Goal: Task Accomplishment & Management: Use online tool/utility

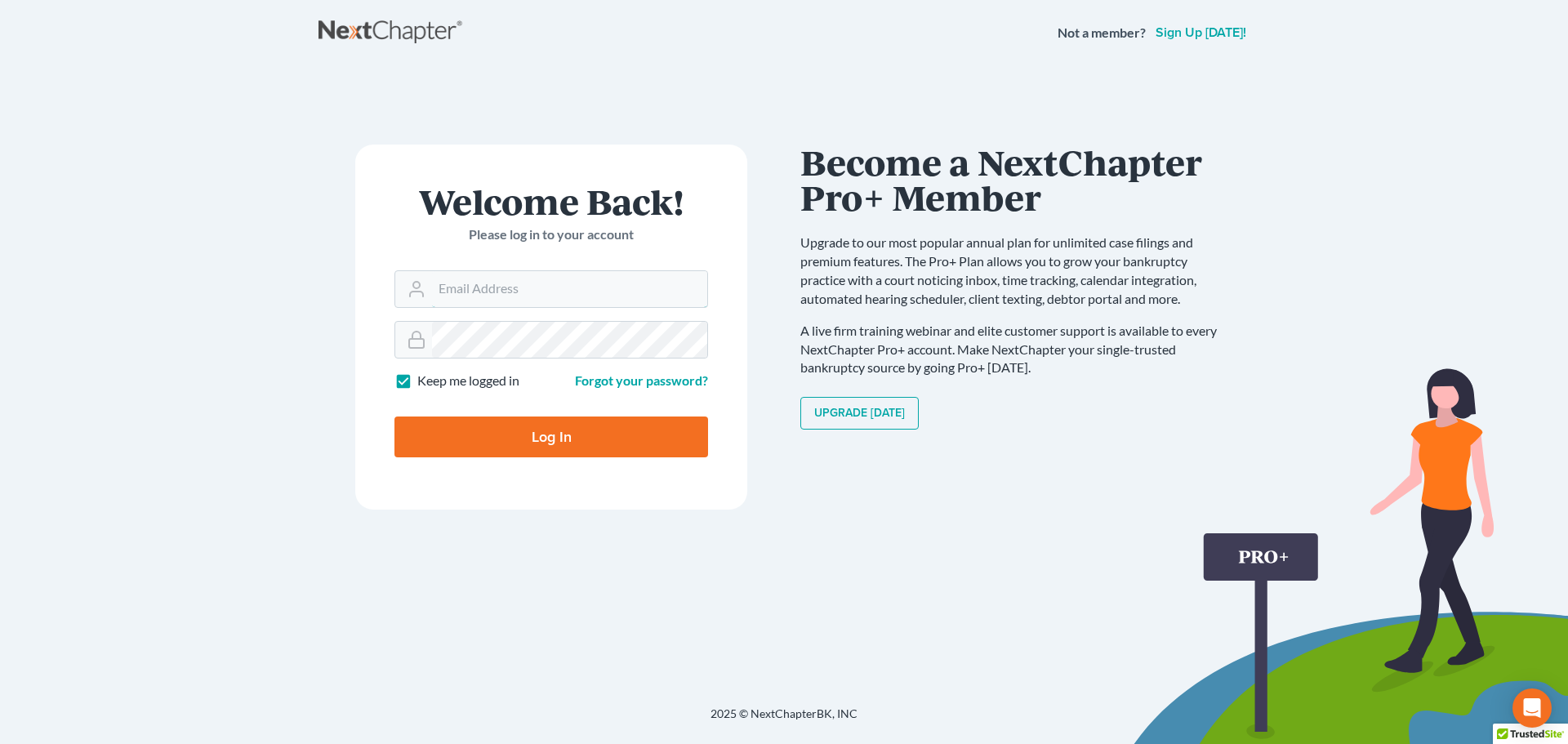
type input "ktaylor@attorneyholcomb.com"
click at [494, 433] on input "Log In" at bounding box center [551, 437] width 313 height 41
type input "Thinking..."
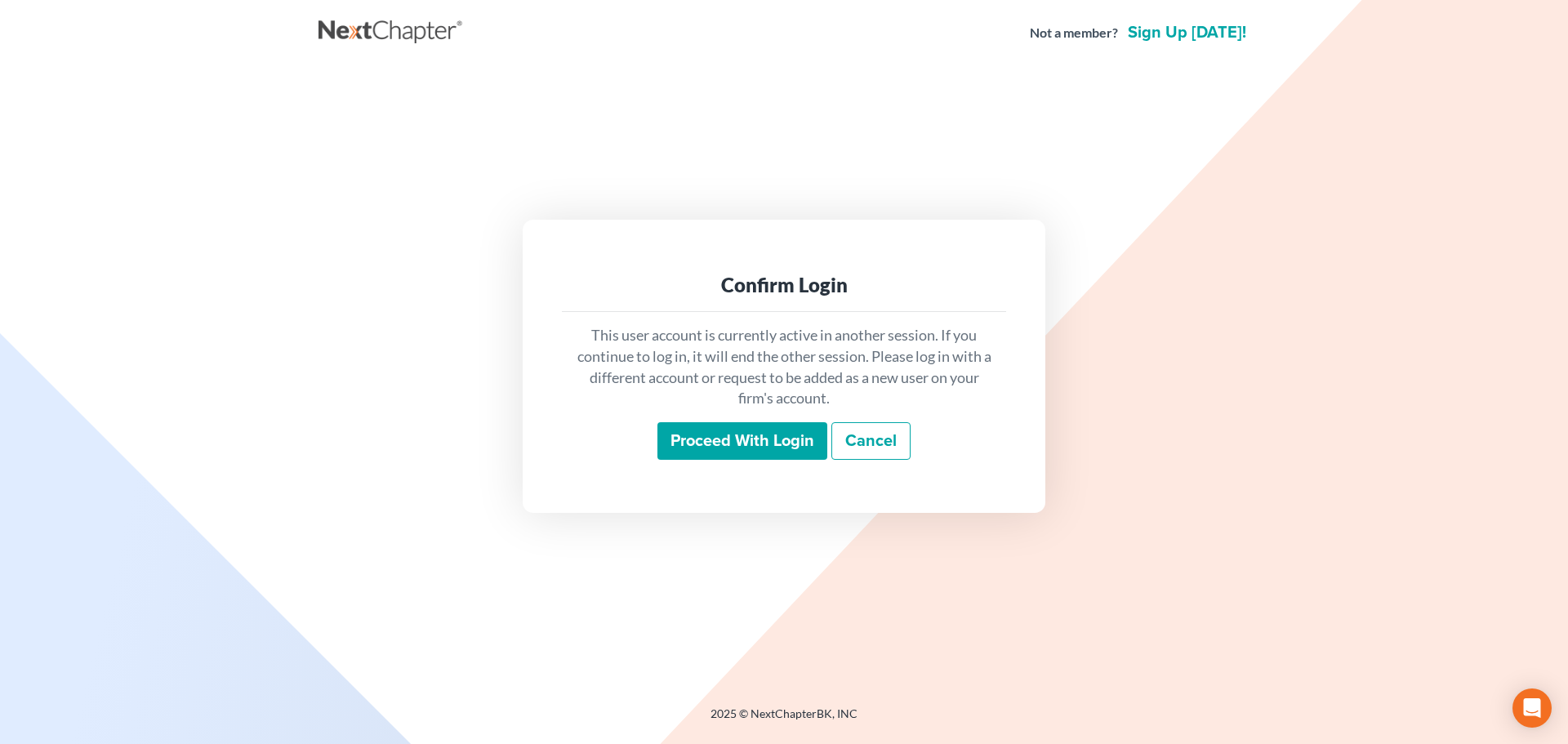
click at [735, 444] on input "Proceed with login" at bounding box center [743, 441] width 170 height 38
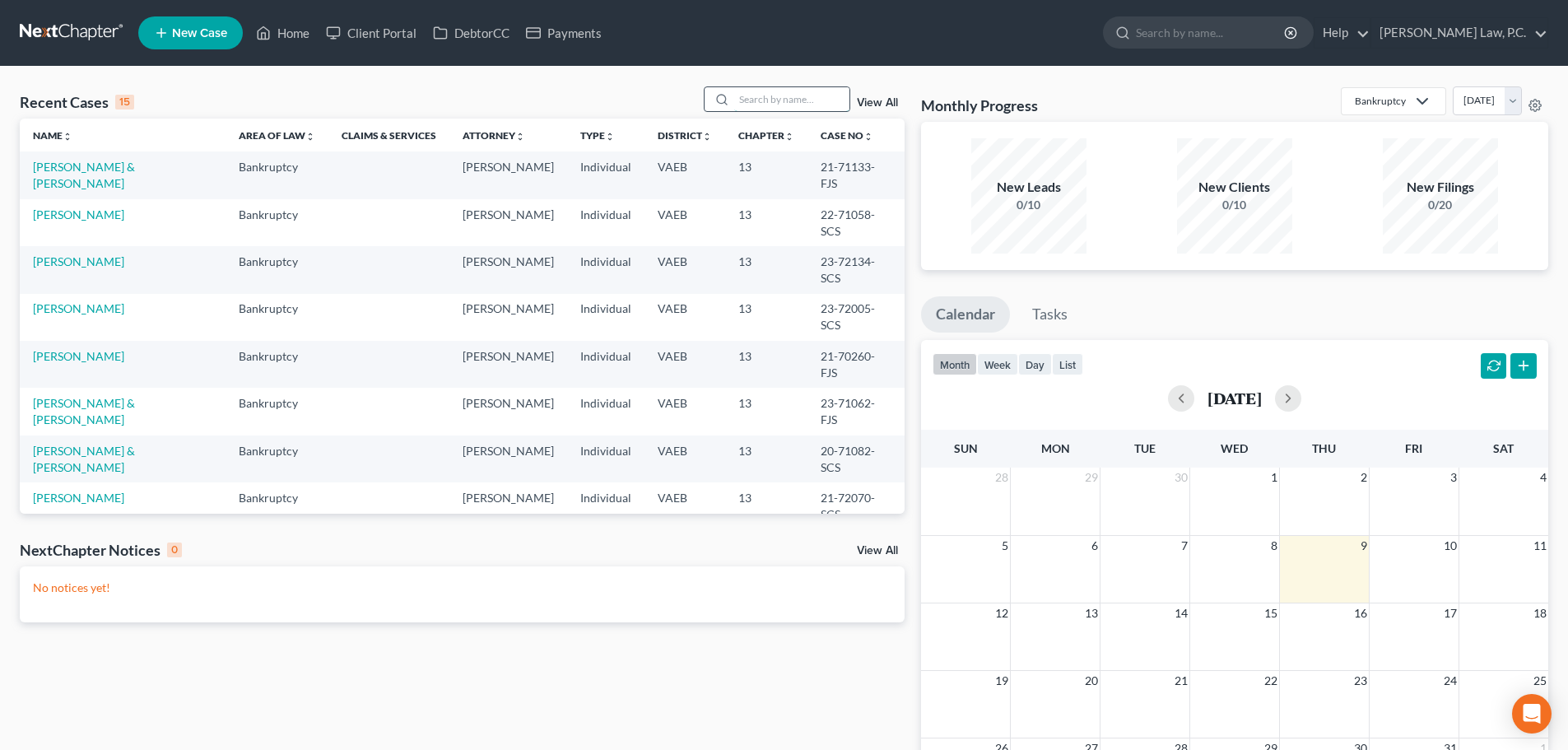
click at [771, 105] on input "search" at bounding box center [791, 100] width 115 height 24
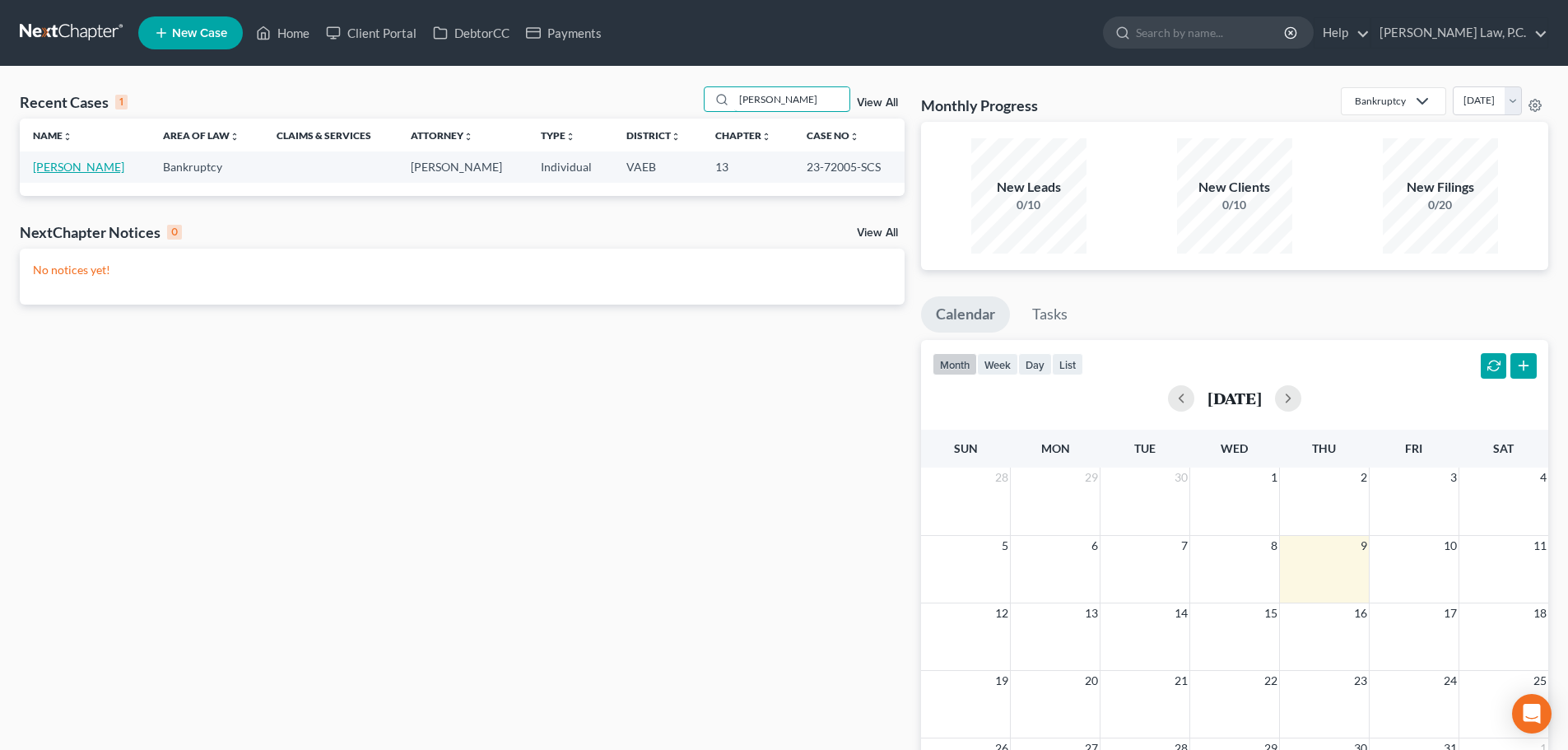
type input "Steadman"
click at [81, 166] on link "Steadman, Christina" at bounding box center [78, 166] width 91 height 14
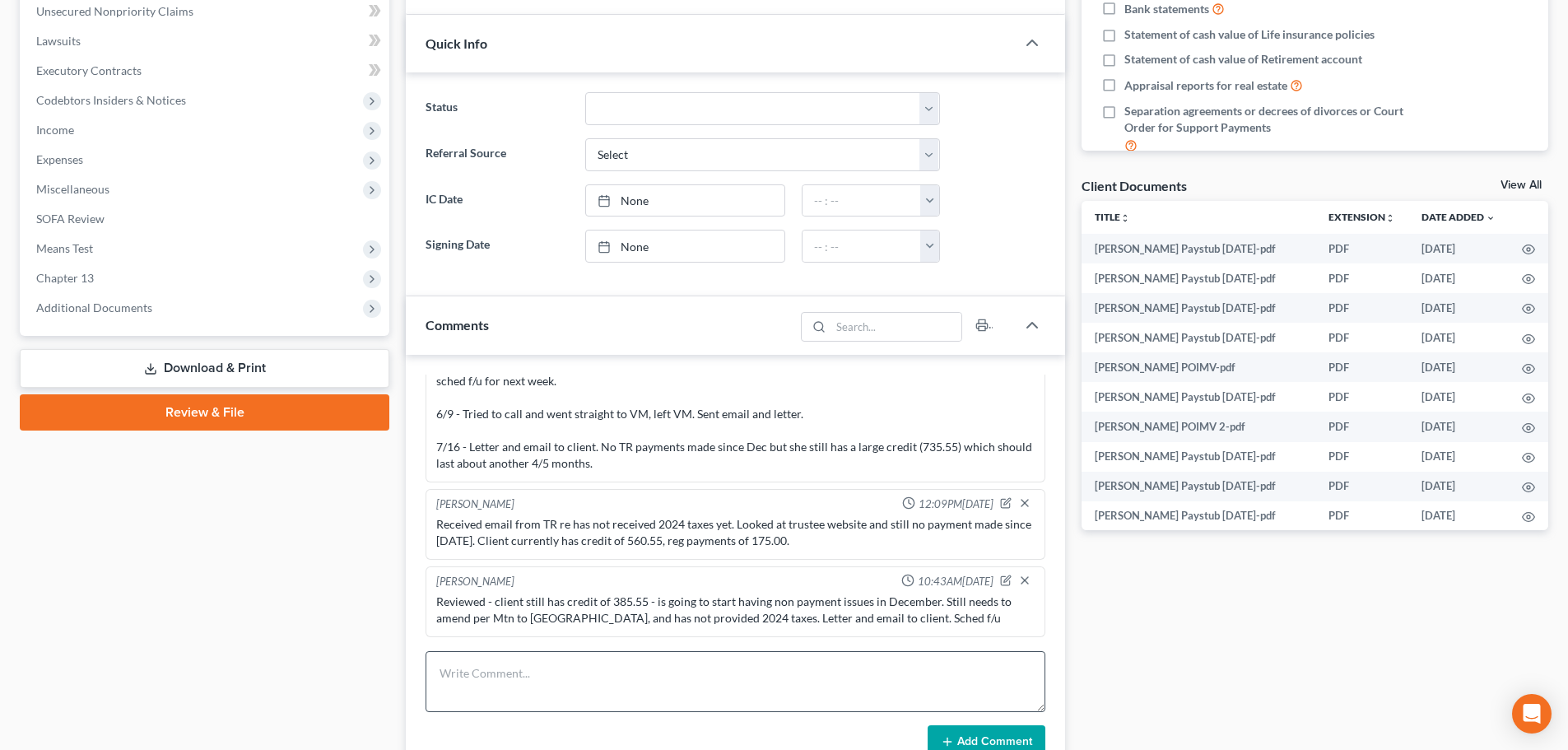
scroll to position [659, 0]
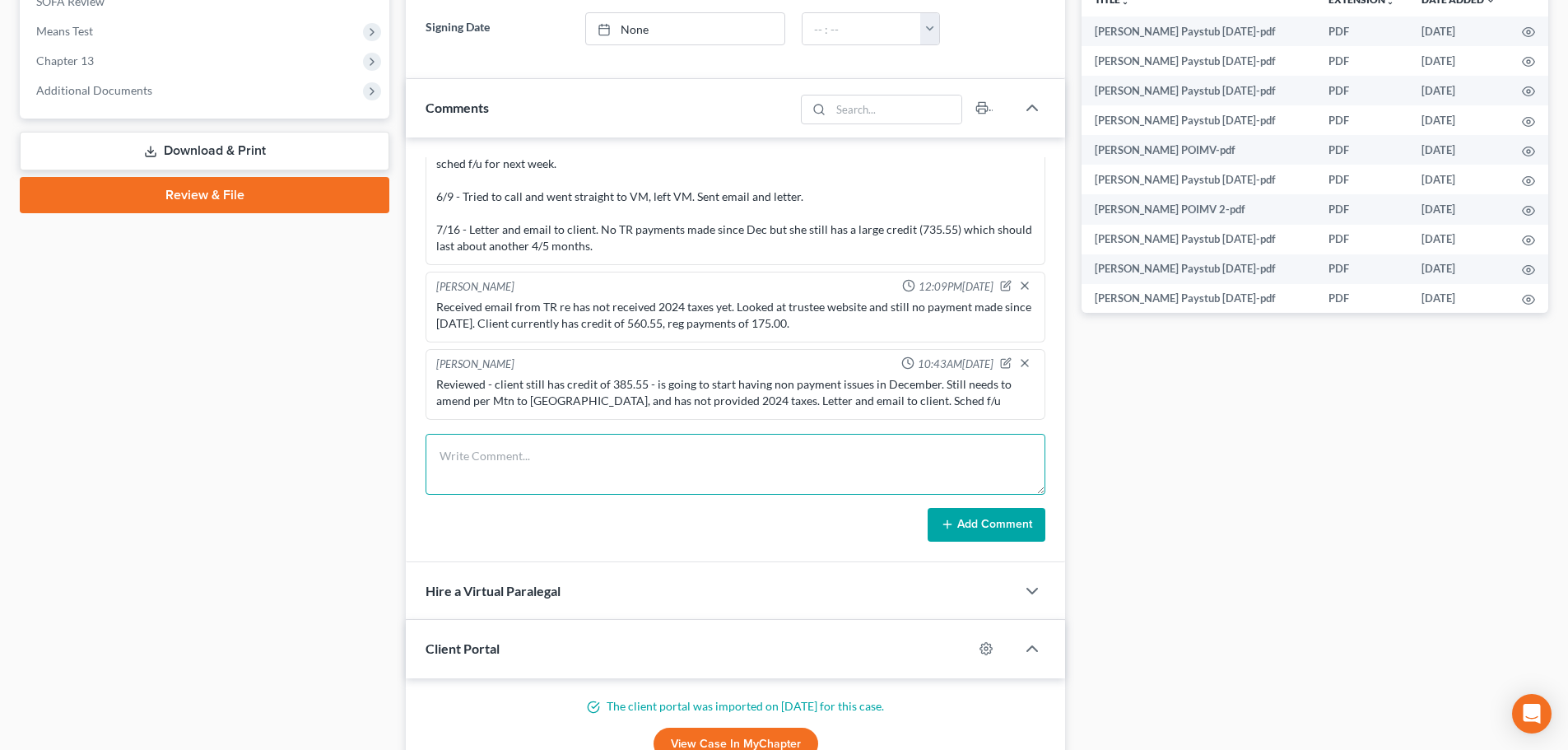
click at [567, 440] on textarea at bounding box center [736, 464] width 620 height 61
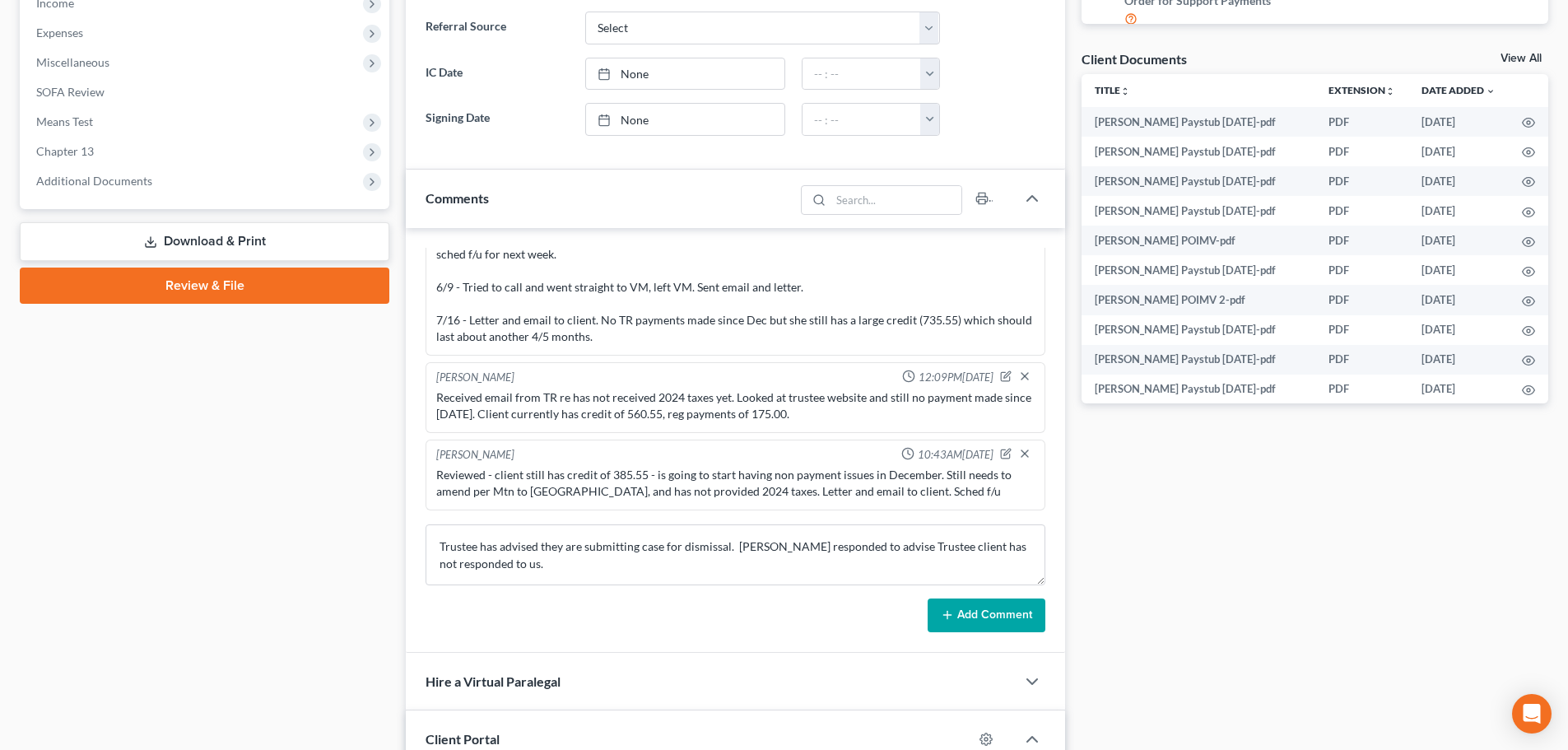
scroll to position [577, 0]
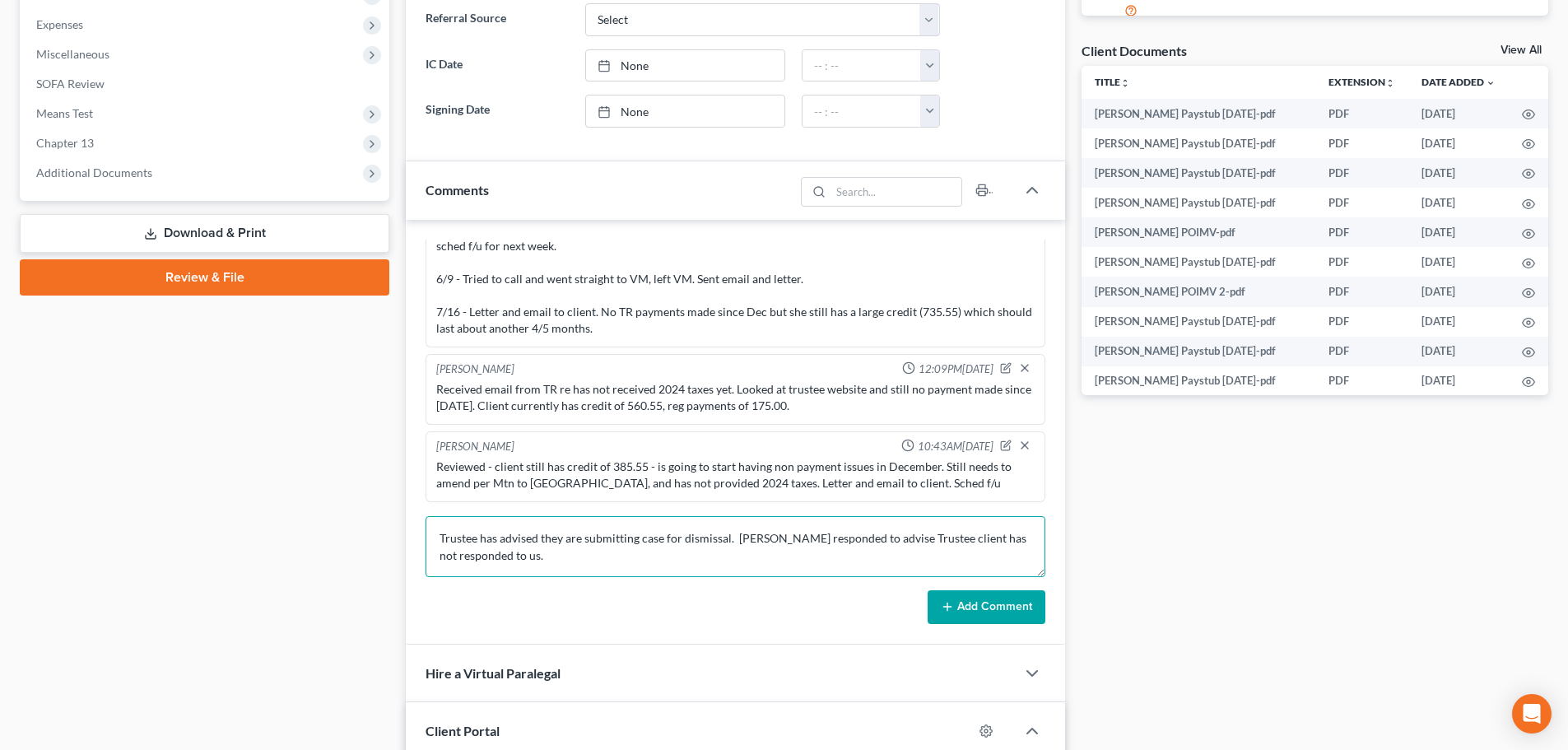
click at [743, 568] on textarea "Trustee has advised they are submitting case for dismissal. Colleen responded t…" at bounding box center [736, 546] width 620 height 61
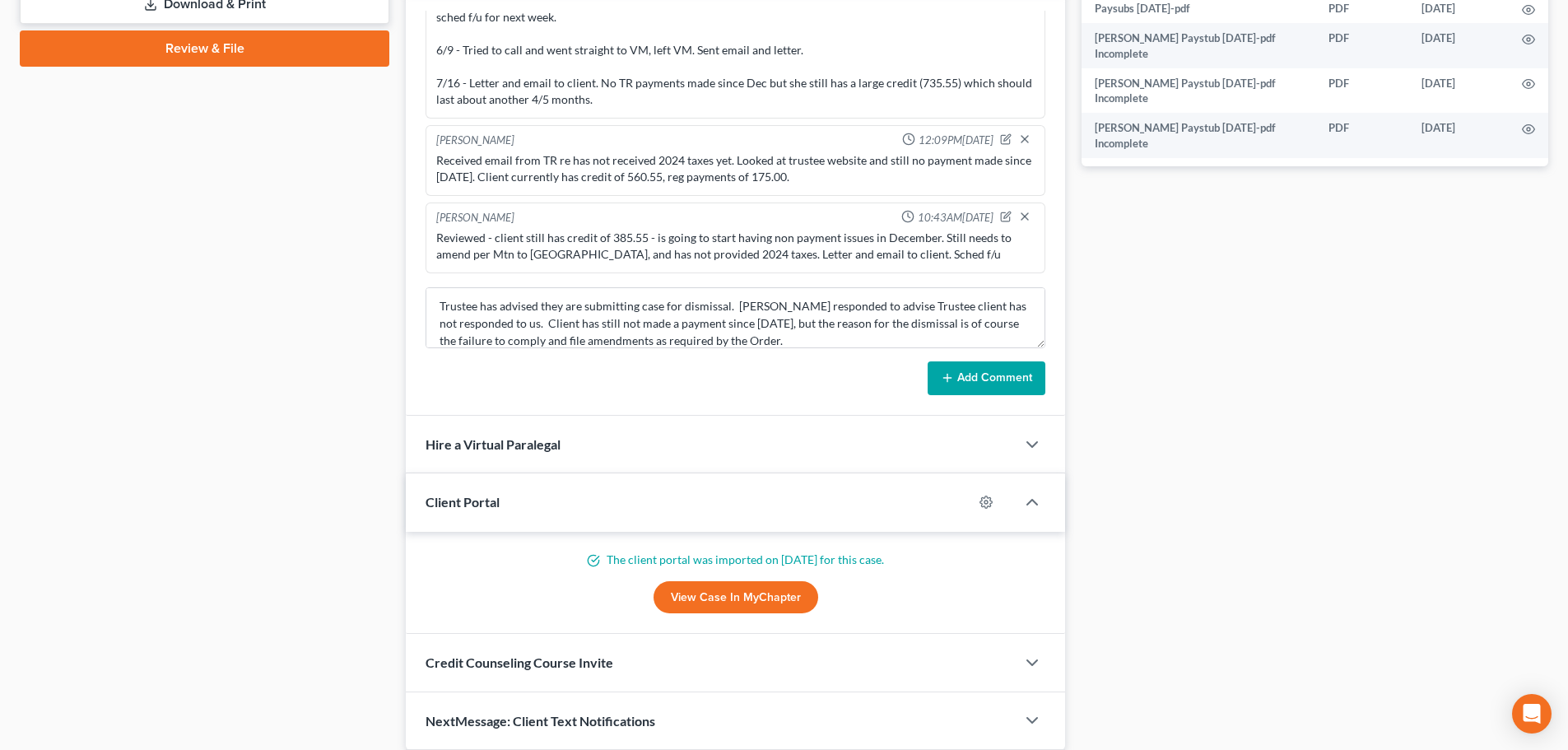
scroll to position [868, 0]
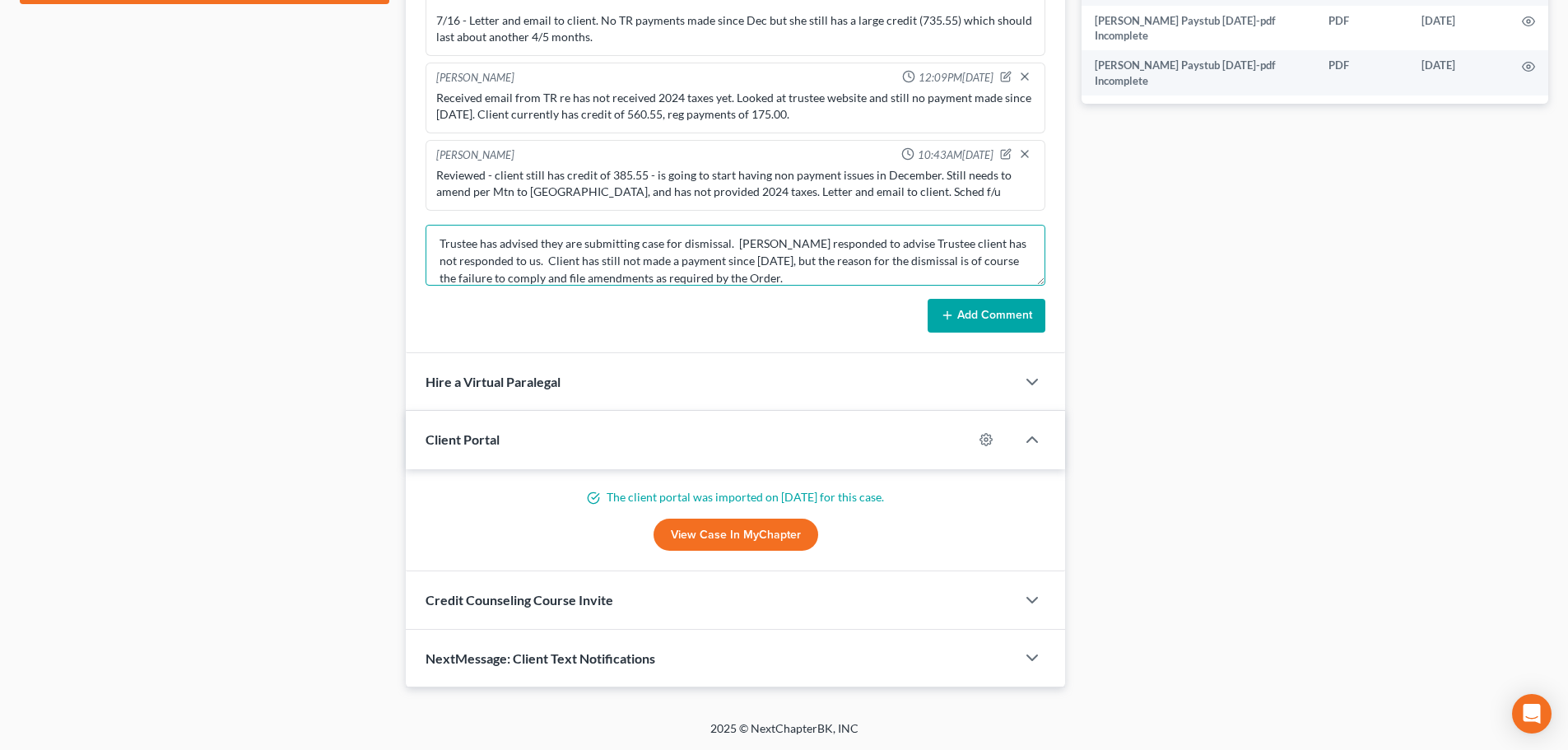
click at [832, 278] on textarea "Trustee has advised they are submitting case for dismissal. Colleen responded t…" at bounding box center [736, 254] width 620 height 61
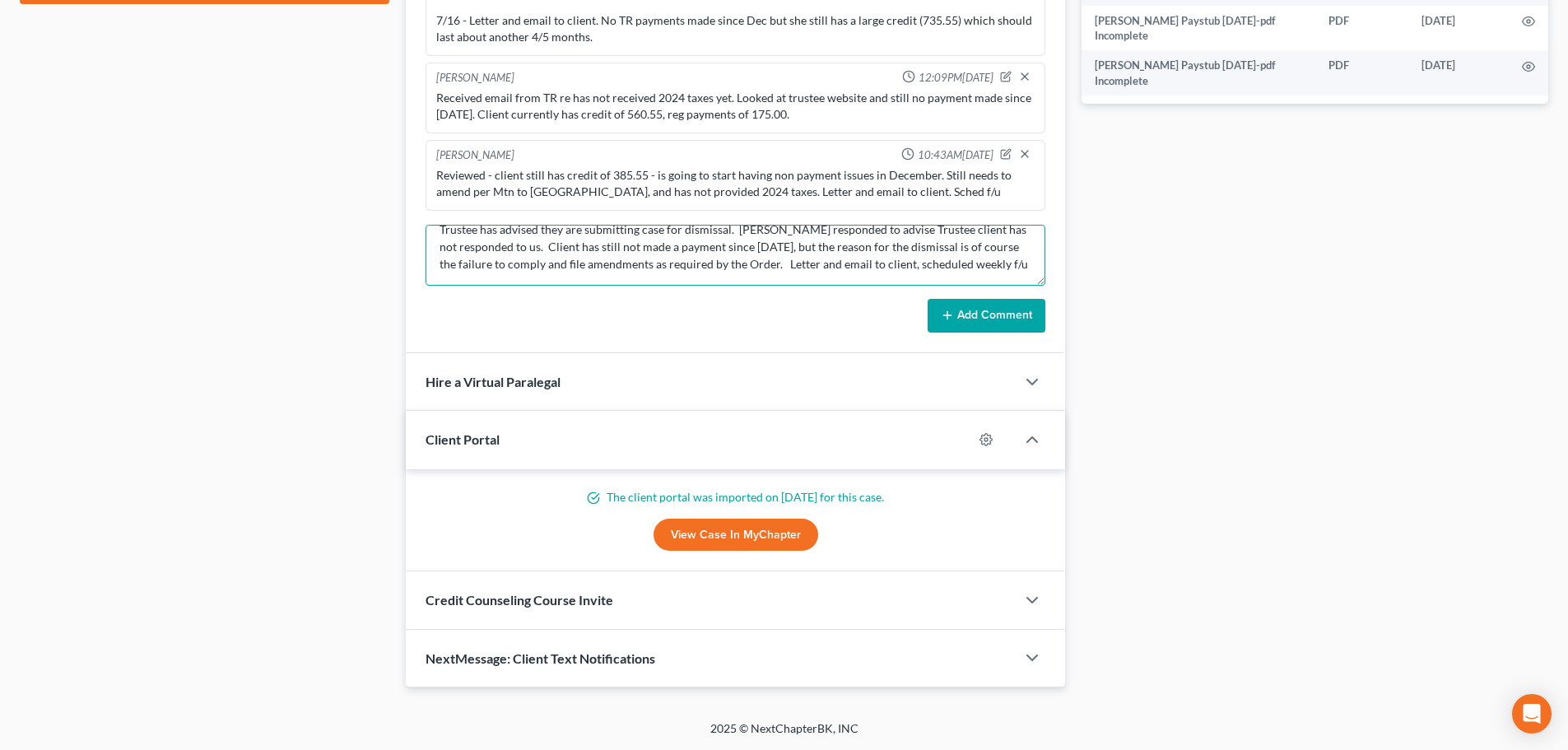
type textarea "Trustee has advised they are submitting case for dismissal. Colleen responded t…"
click at [987, 321] on button "Add Comment" at bounding box center [986, 316] width 117 height 34
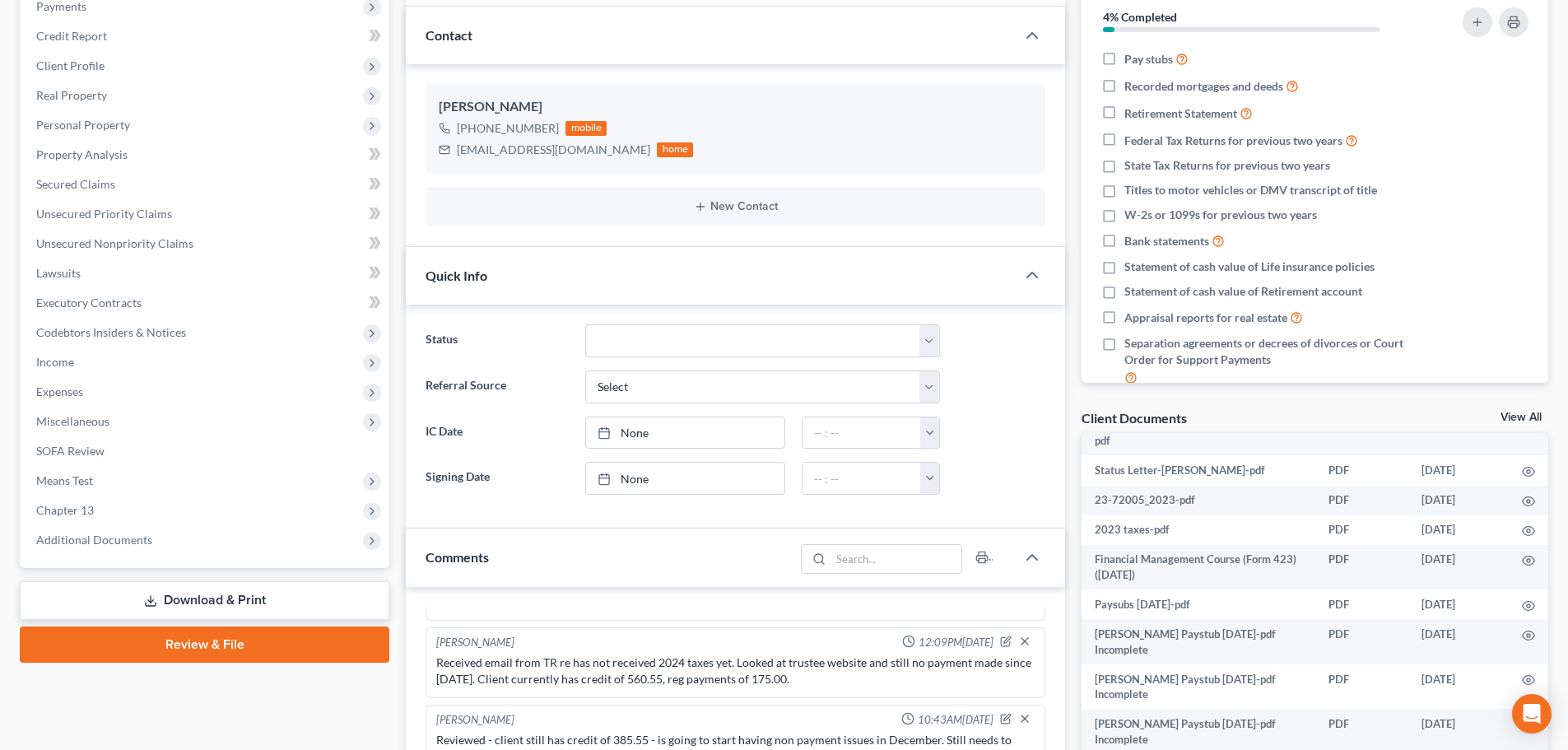
scroll to position [0, 0]
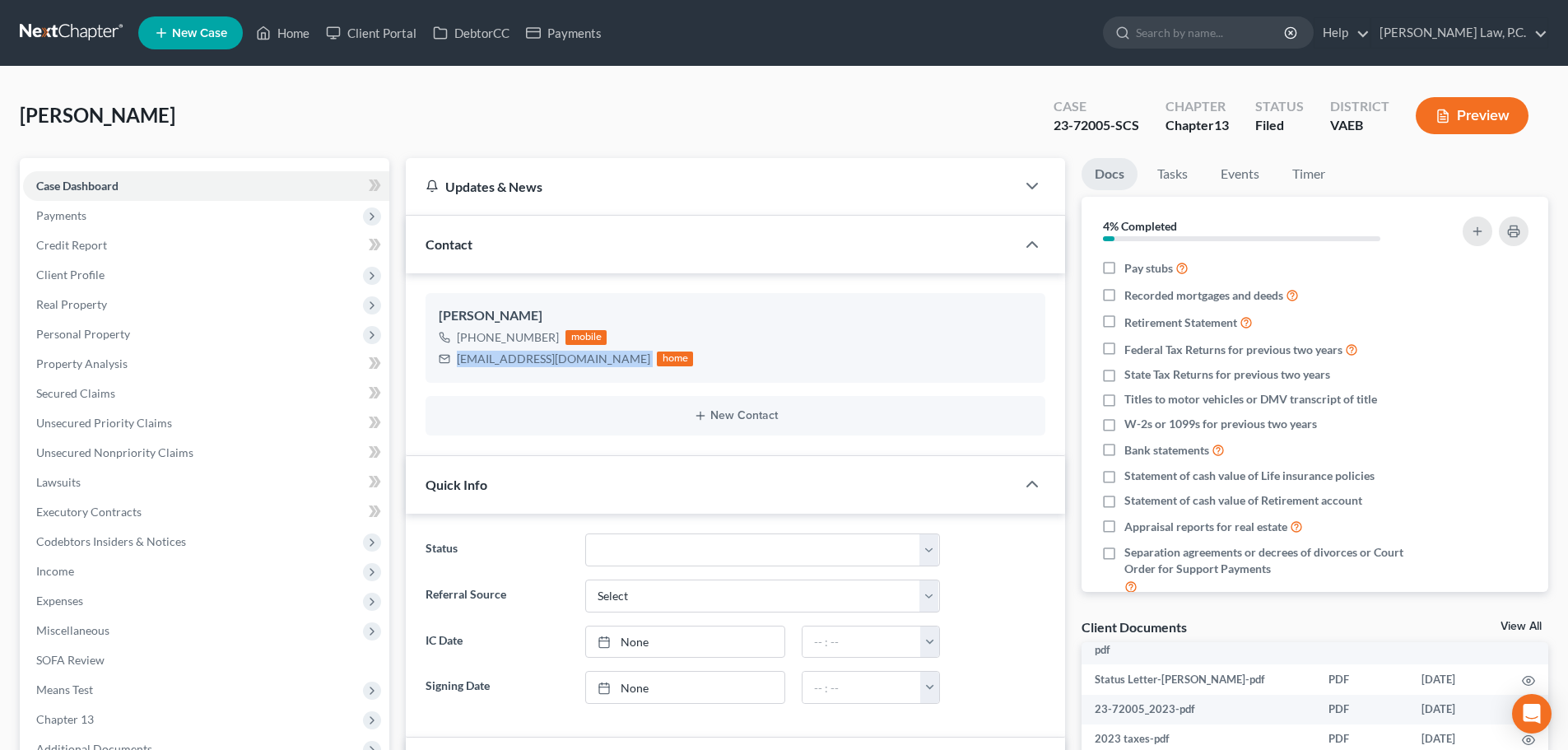
drag, startPoint x: 617, startPoint y: 363, endPoint x: 422, endPoint y: 373, distance: 195.3
click at [422, 373] on div "Christina Steadman +1 (757) 297-6536 mobile steadmanchristina@yahoo.com home Ne…" at bounding box center [736, 363] width 659 height 182
copy div "steadmanchristina@yahoo.com"
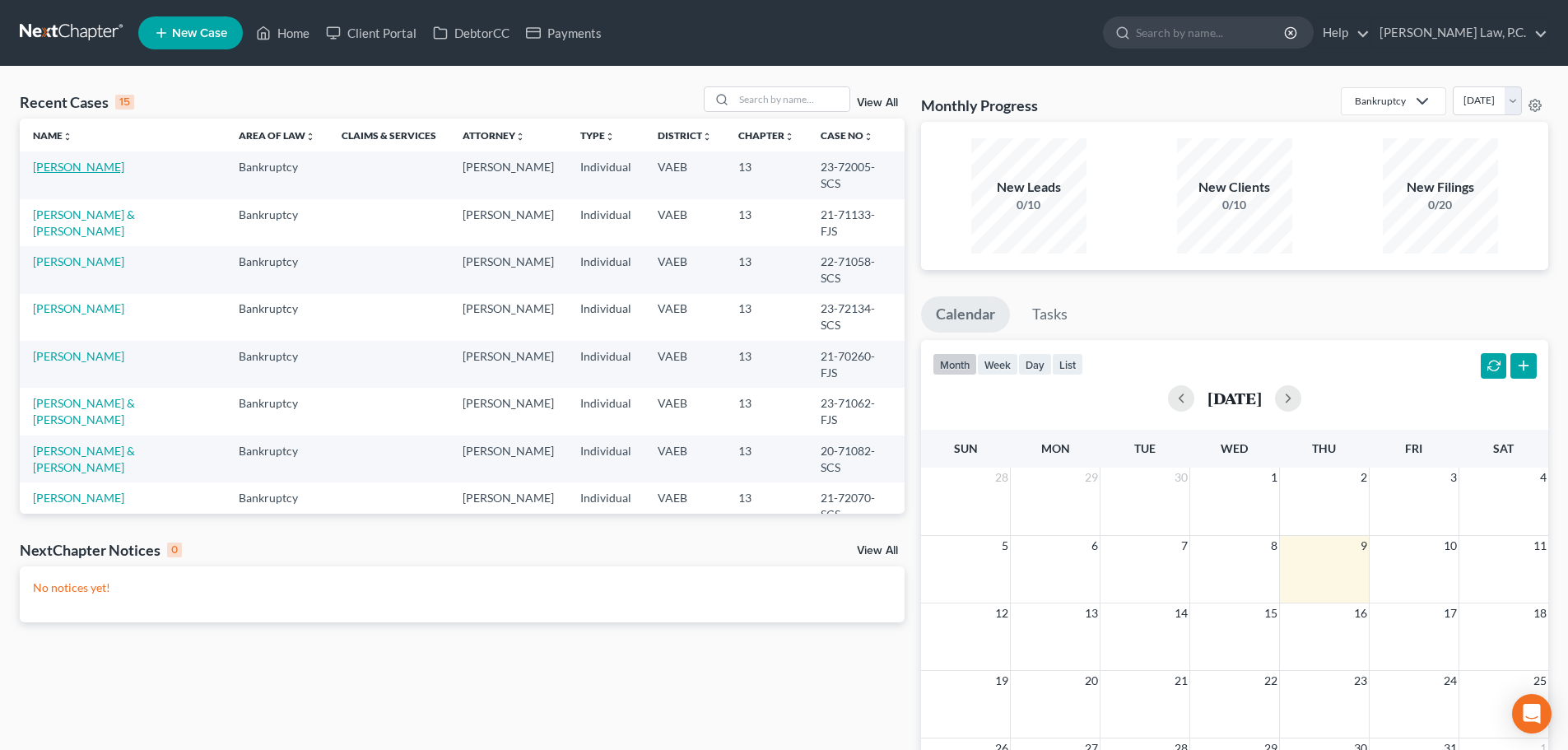
click at [96, 168] on link "Steadman, Christina" at bounding box center [78, 166] width 91 height 14
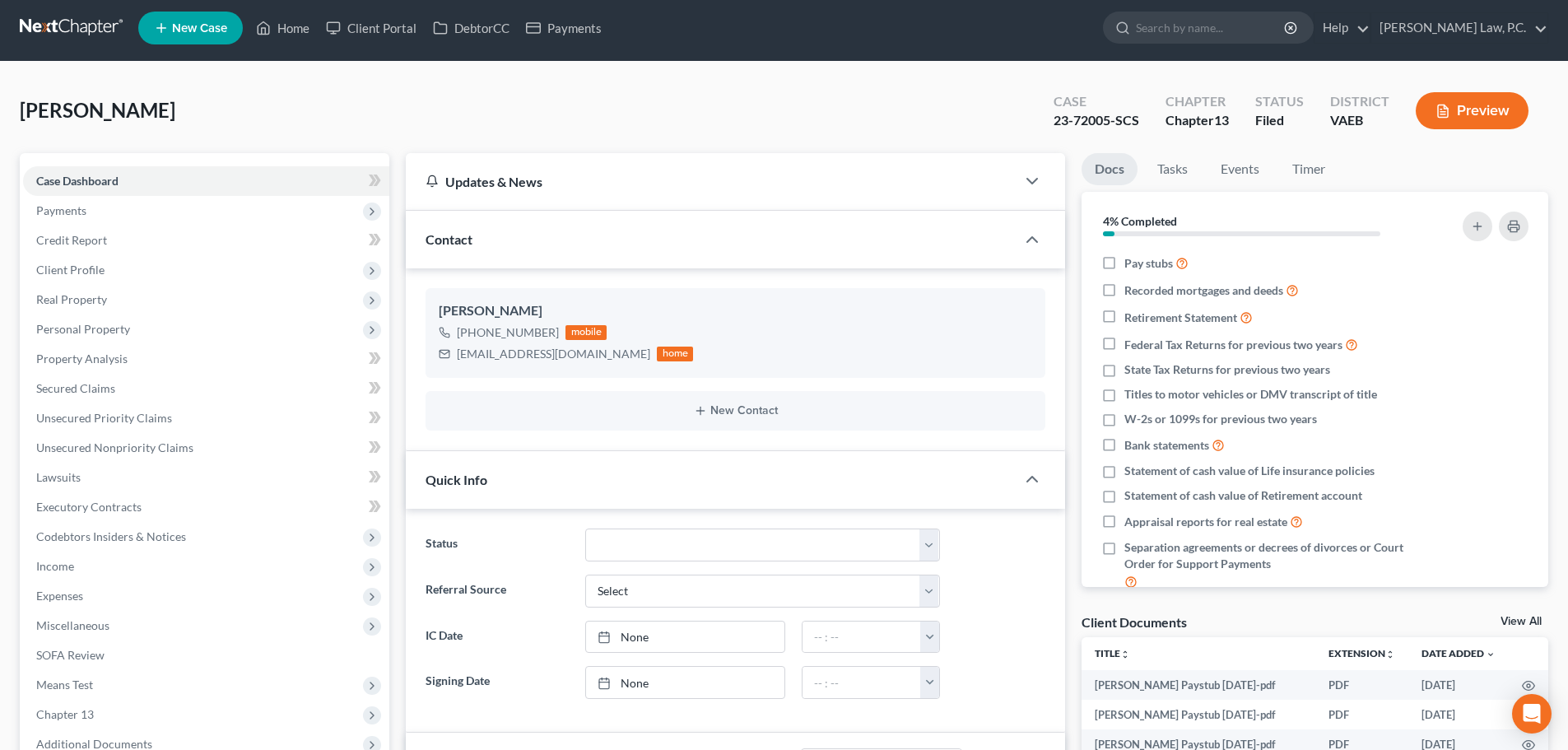
scroll to position [330, 0]
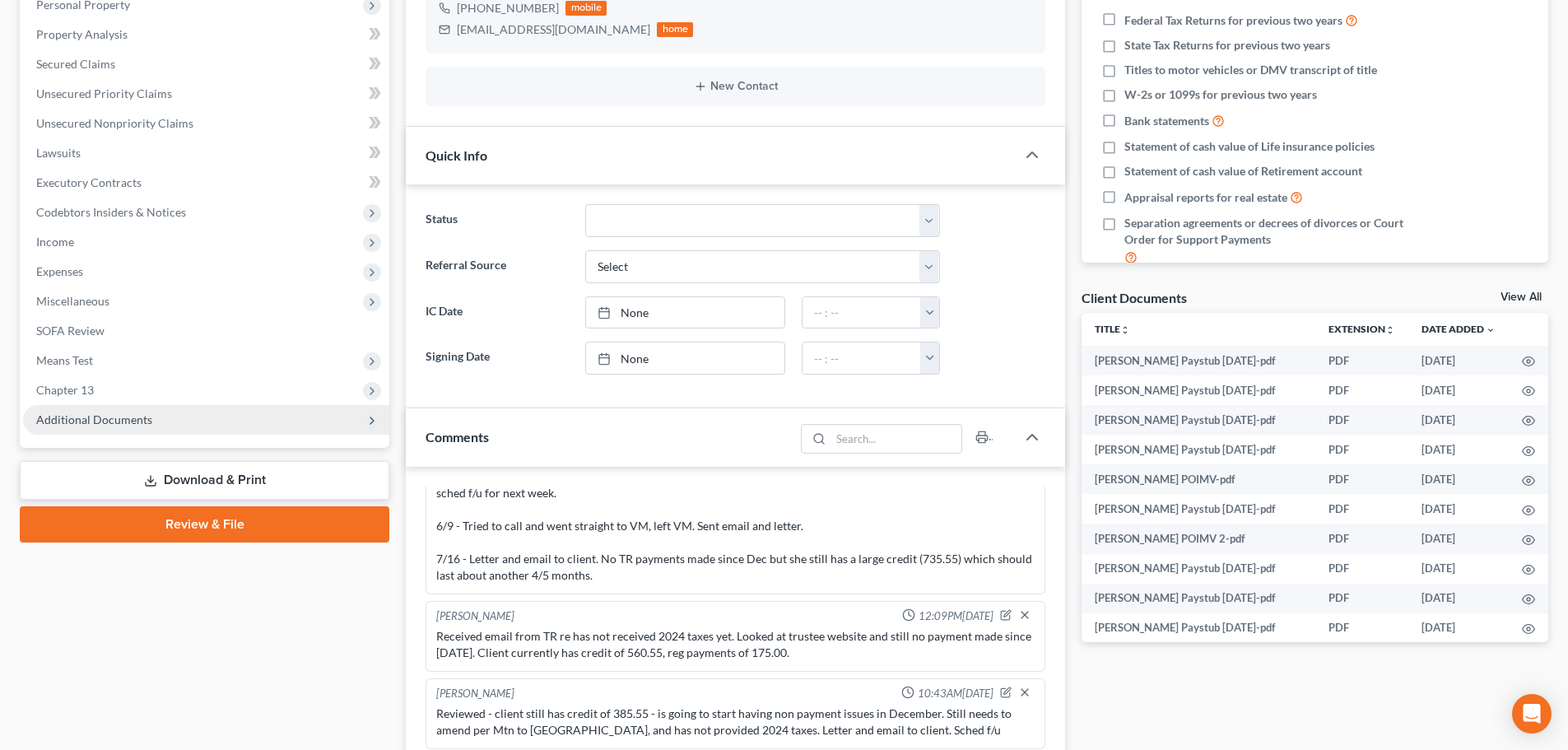
click at [168, 422] on span "Additional Documents" at bounding box center [206, 420] width 366 height 30
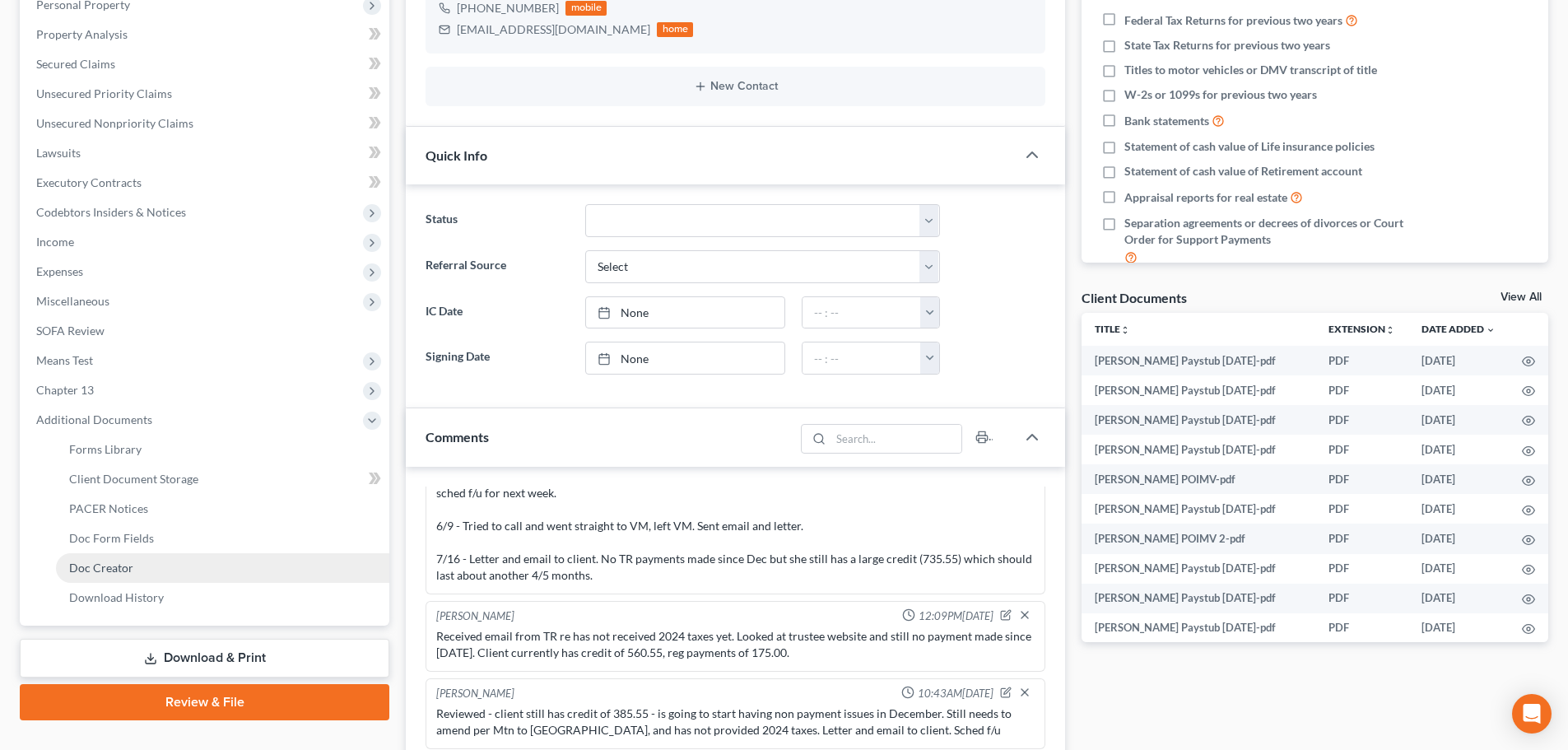
click at [113, 566] on span "Doc Creator" at bounding box center [101, 567] width 64 height 14
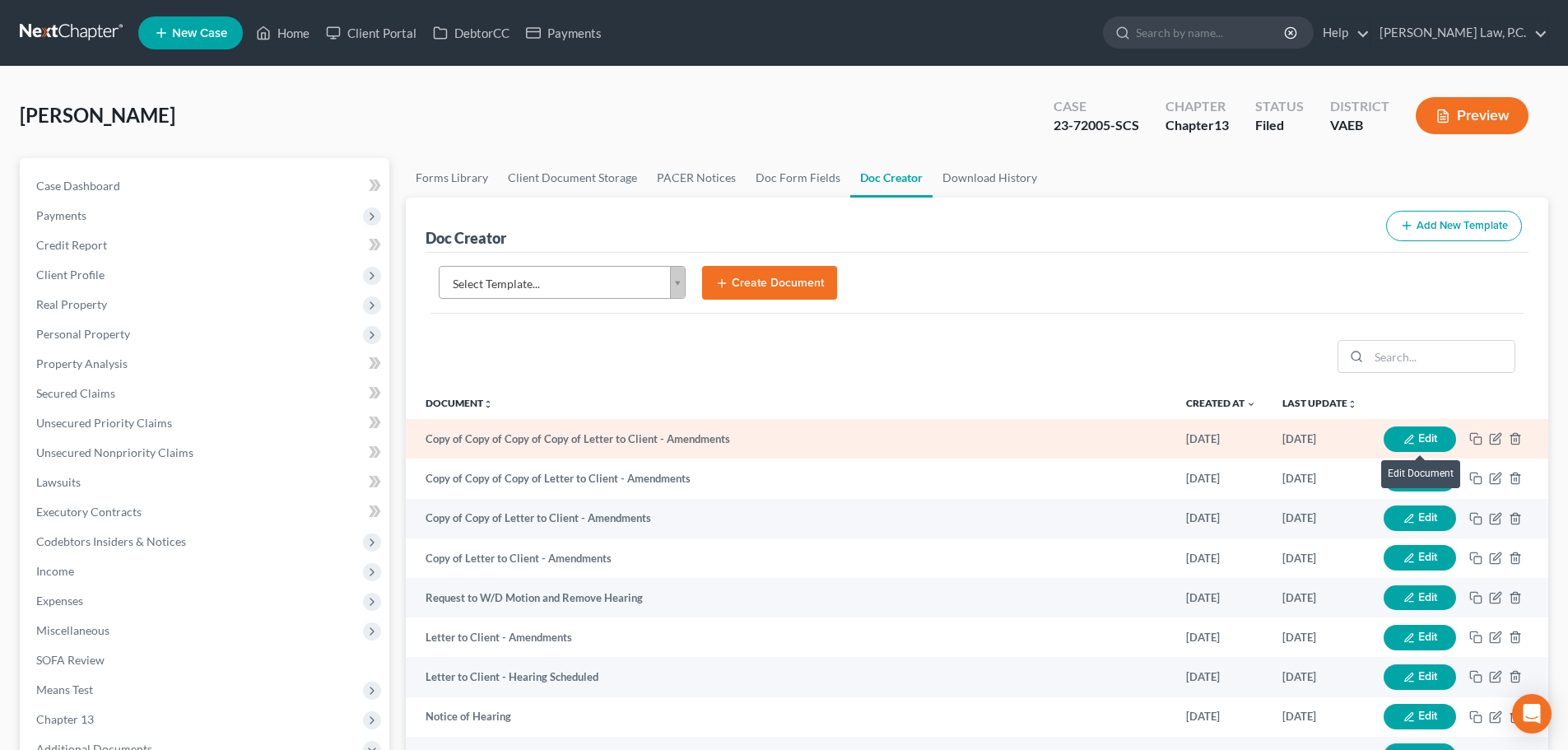
click at [1436, 440] on button "Edit" at bounding box center [1420, 439] width 73 height 25
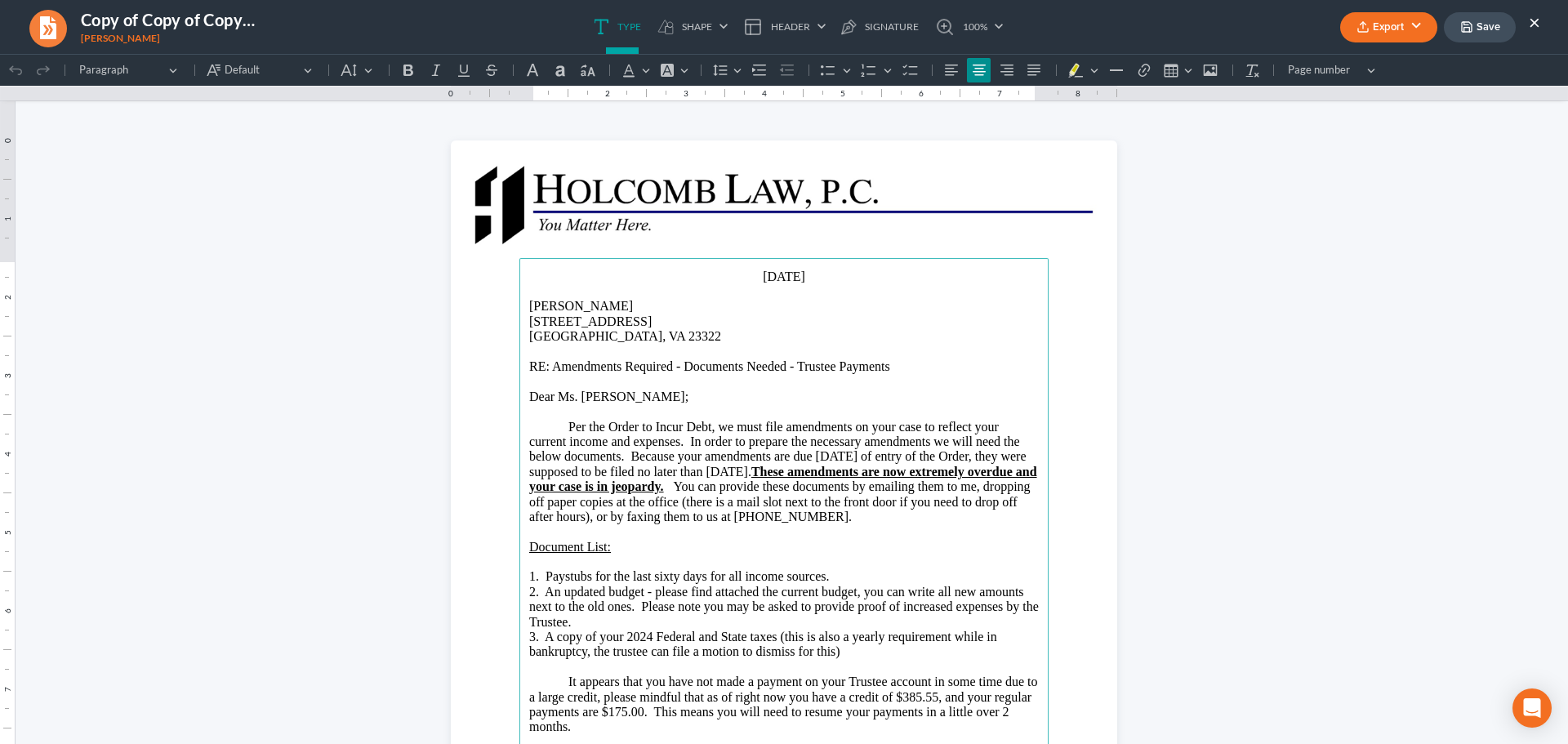
drag, startPoint x: 726, startPoint y: 274, endPoint x: 797, endPoint y: 279, distance: 71.2
click at [797, 279] on p "September 15, 2025" at bounding box center [784, 277] width 510 height 15
click at [565, 425] on p "Per the Order to Incur Debt, we must file amendments on your case to reflect yo…" at bounding box center [784, 472] width 510 height 105
click at [565, 425] on p "⁠⁠⁠⁠⁠⁠⁠ Per the Order to Incur Debt, we must file amendments on your case to re…" at bounding box center [784, 472] width 510 height 105
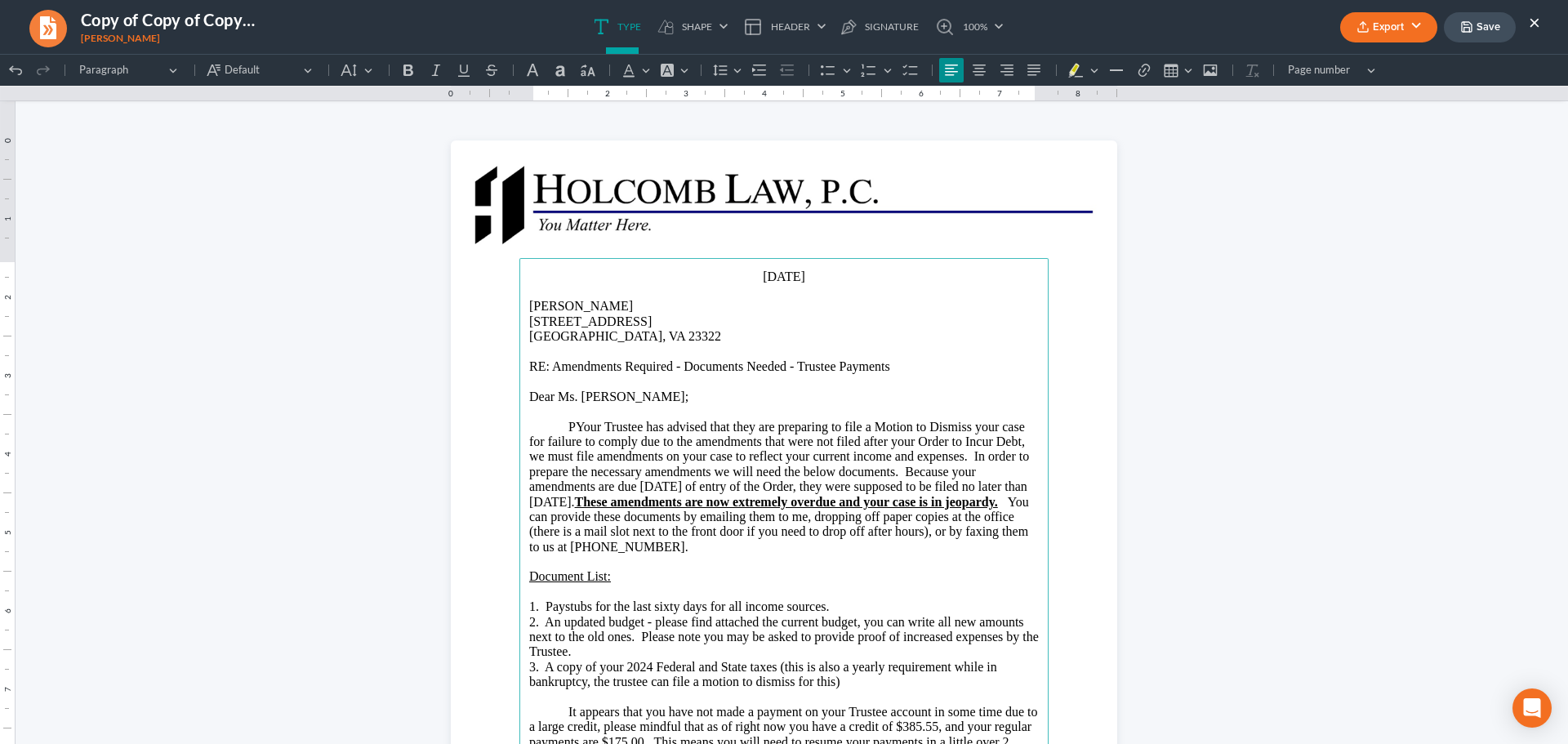
click at [565, 428] on p "PYour Trustee has advised that they are preparing to file a Motion to Dismiss y…" at bounding box center [784, 487] width 510 height 136
drag, startPoint x: 995, startPoint y: 440, endPoint x: 1010, endPoint y: 453, distance: 19.8
click at [995, 440] on p "Your Trustee has advised that they are preparing to file a Motion to Dismiss yo…" at bounding box center [784, 487] width 510 height 136
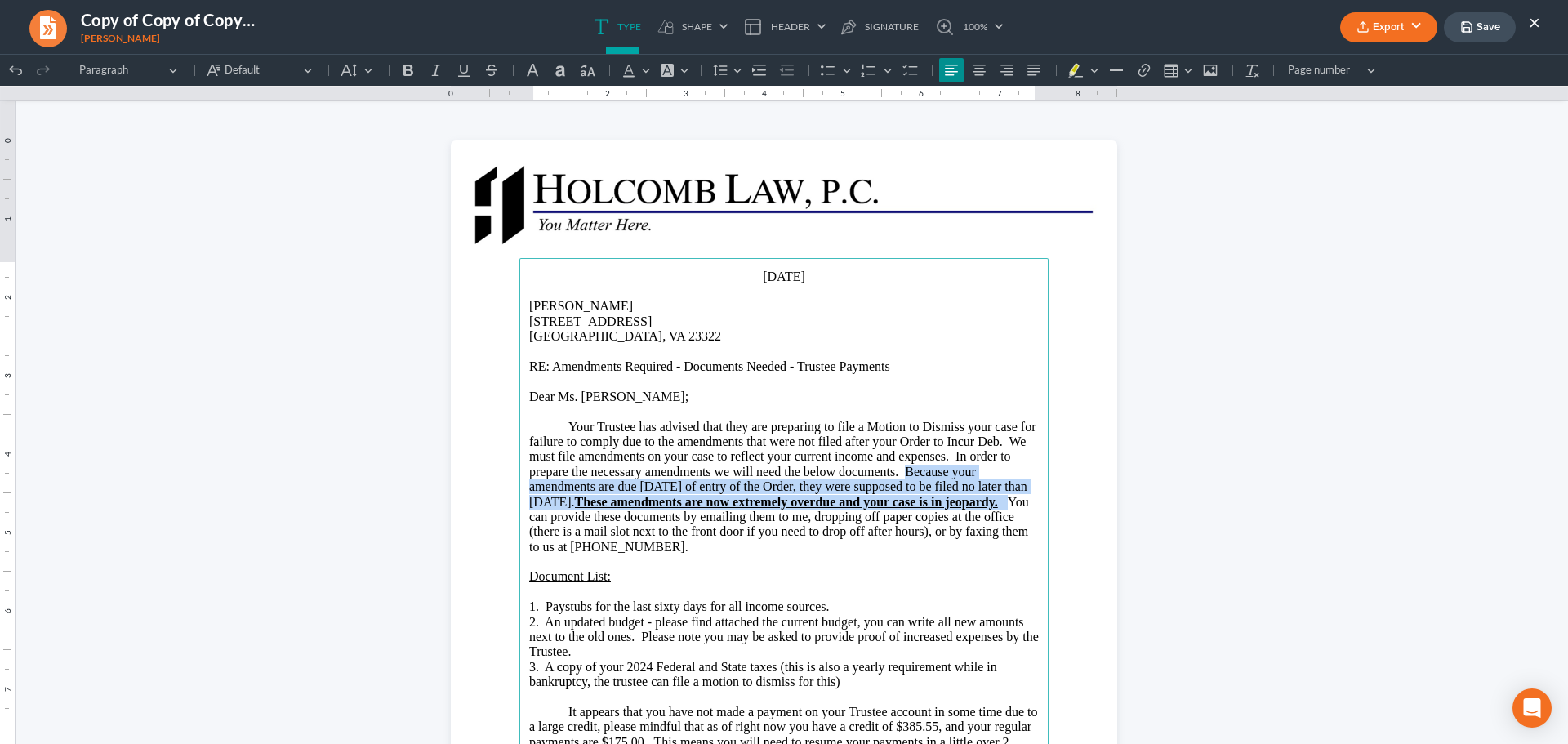
drag, startPoint x: 899, startPoint y: 472, endPoint x: 587, endPoint y: 521, distance: 315.8
click at [587, 521] on p "Your Trustee has advised that they are preparing to file a Motion to Dismiss yo…" at bounding box center [784, 487] width 510 height 136
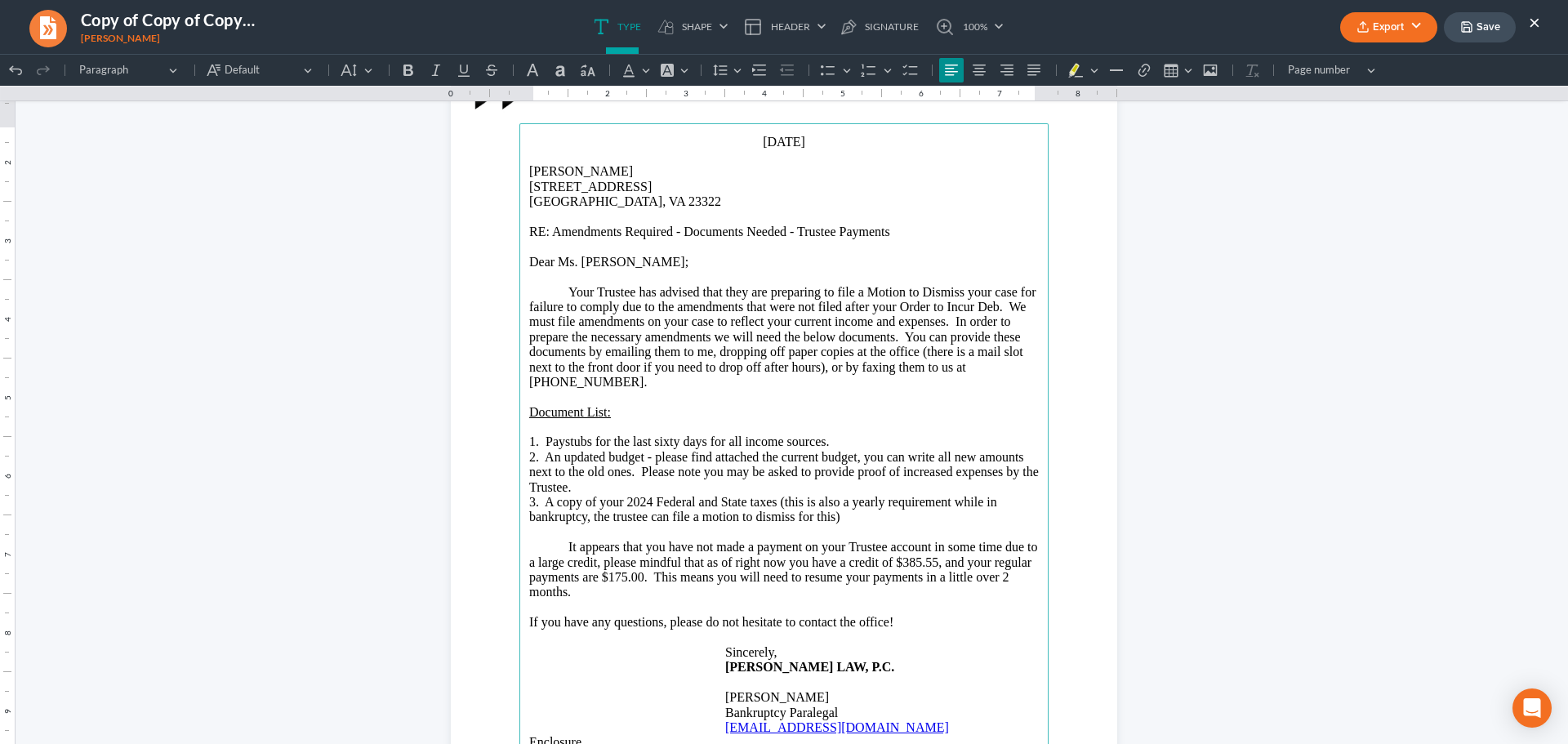
scroll to position [164, 0]
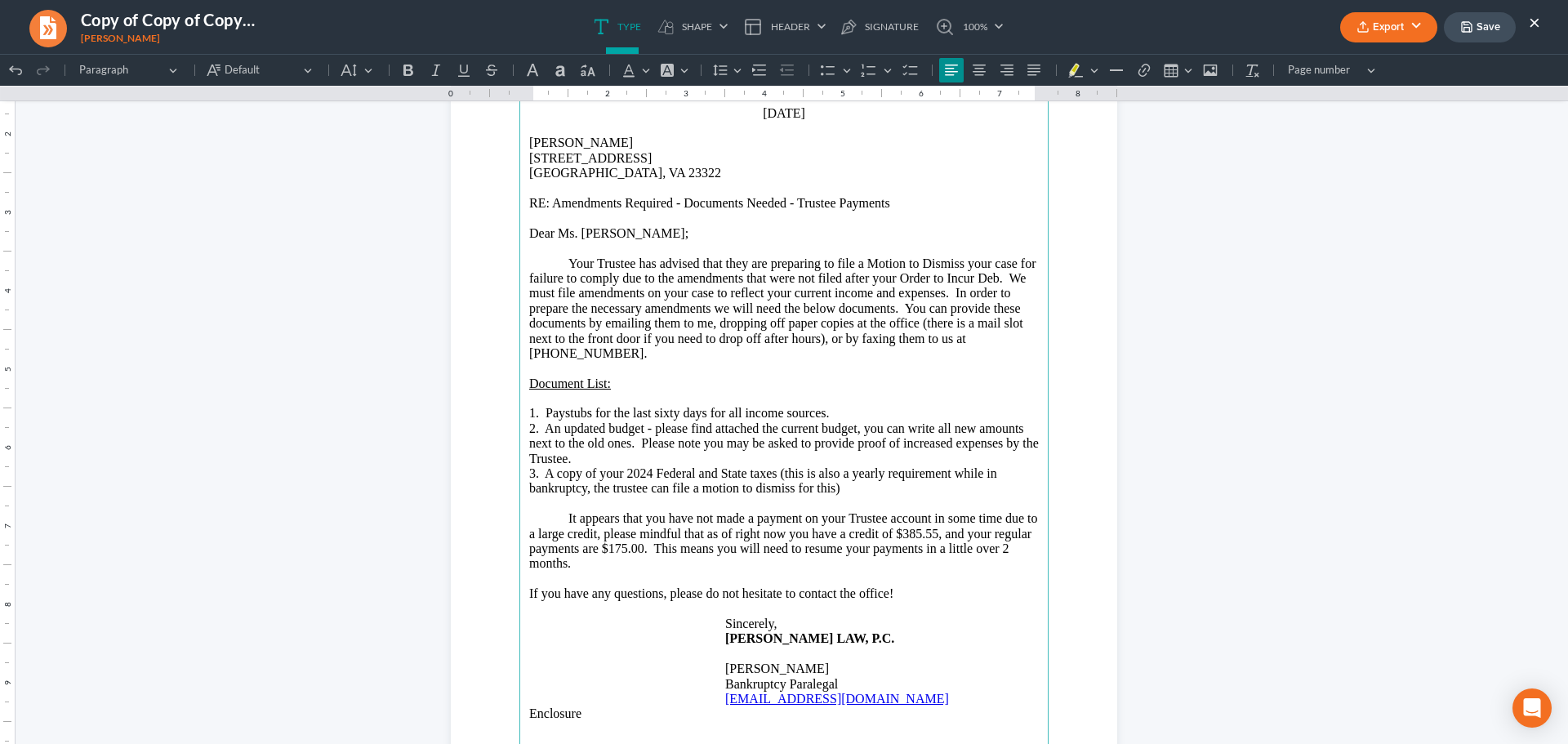
drag, startPoint x: 560, startPoint y: 520, endPoint x: 575, endPoint y: 565, distance: 47.4
click at [575, 565] on p "It appears that you have not made a payment on your Trustee account in some tim…" at bounding box center [784, 541] width 510 height 60
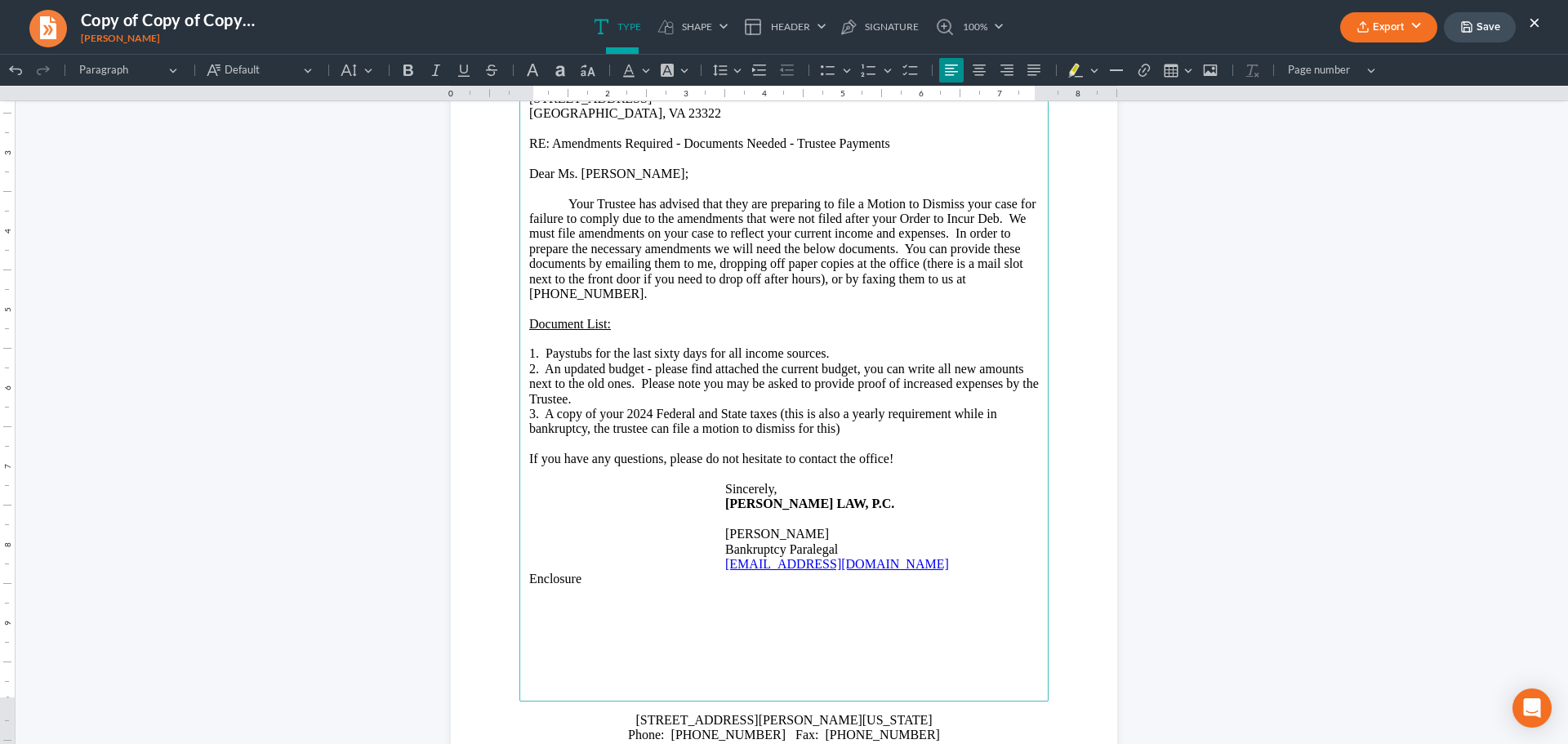
scroll to position [299, 0]
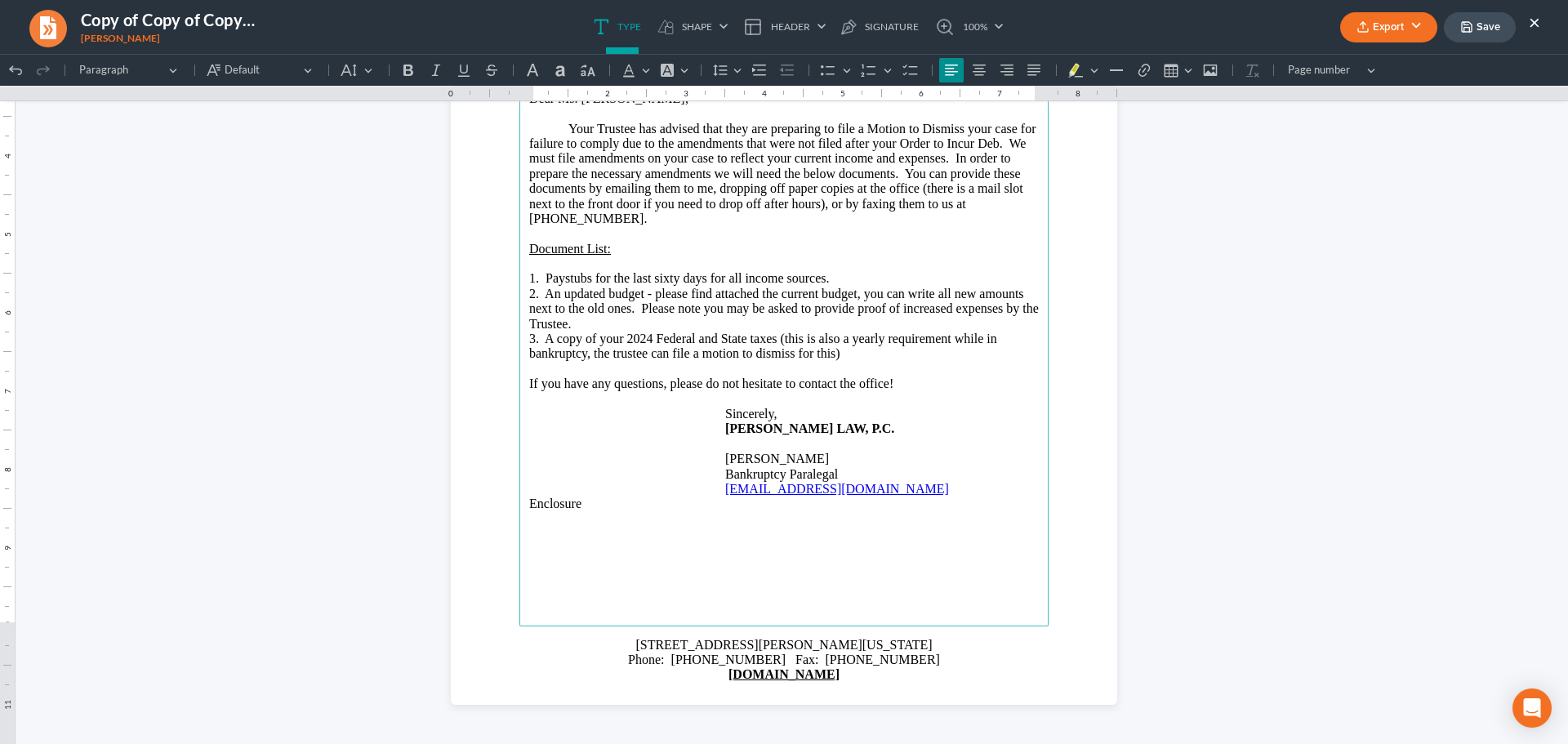
click at [1380, 26] on button "Export" at bounding box center [1388, 27] width 97 height 30
click at [1355, 60] on link "PDF" at bounding box center [1387, 66] width 127 height 28
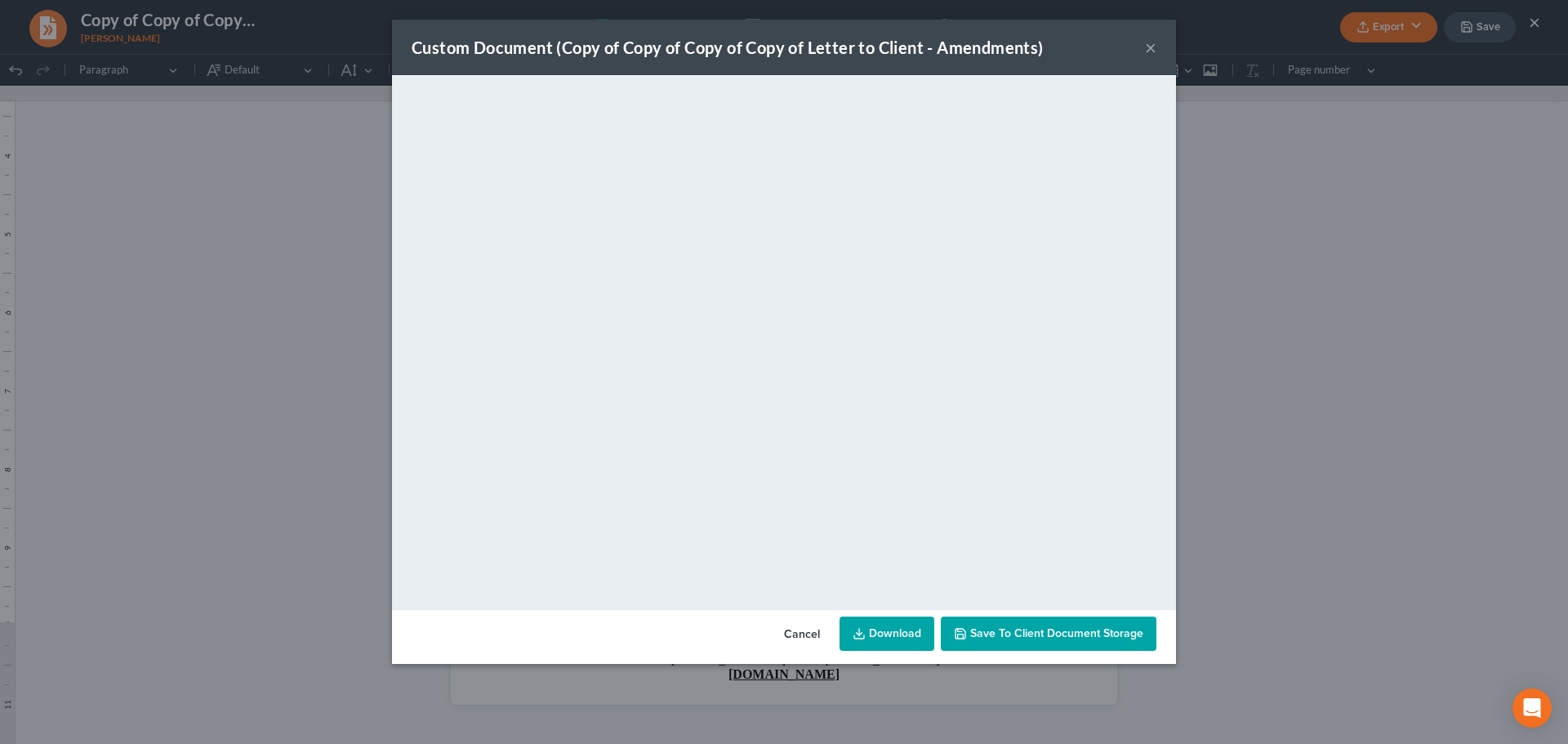
click at [1152, 44] on button "×" at bounding box center [1150, 47] width 11 height 19
